Goal: Book appointment/travel/reservation

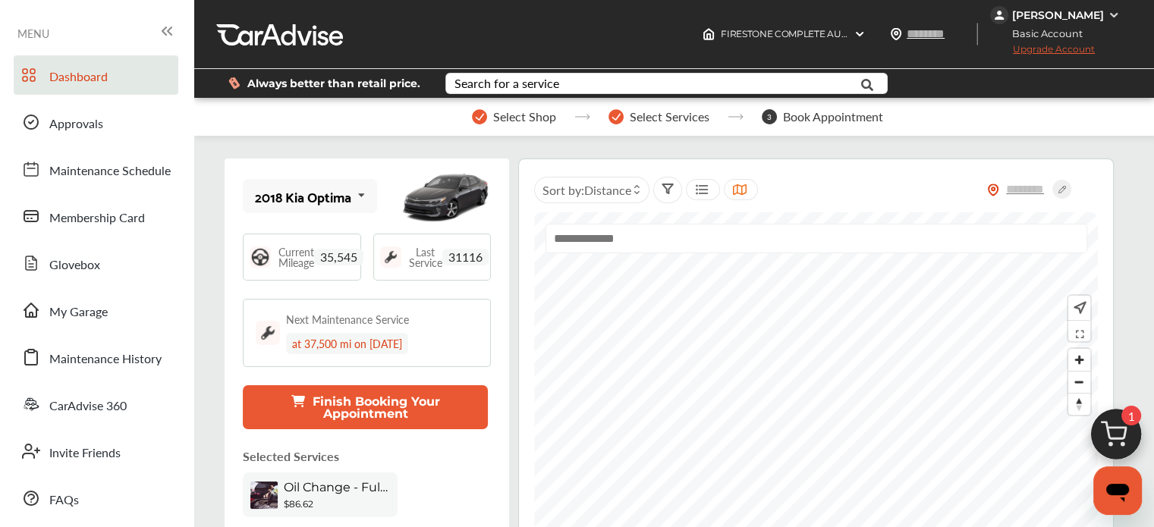
click at [1113, 439] on img at bounding box center [1116, 438] width 73 height 73
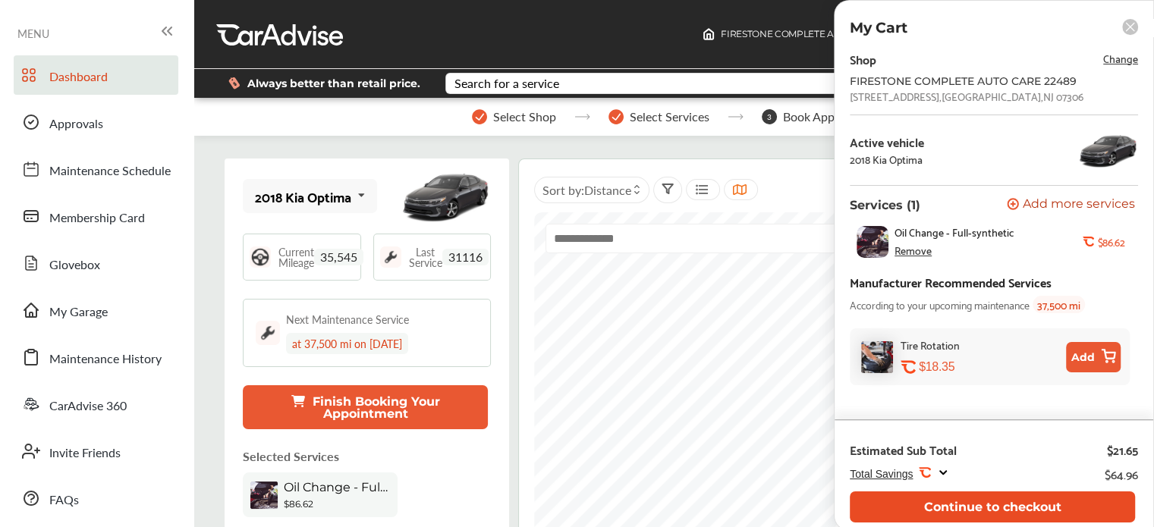
click at [922, 512] on button "Continue to checkout" at bounding box center [992, 507] width 285 height 31
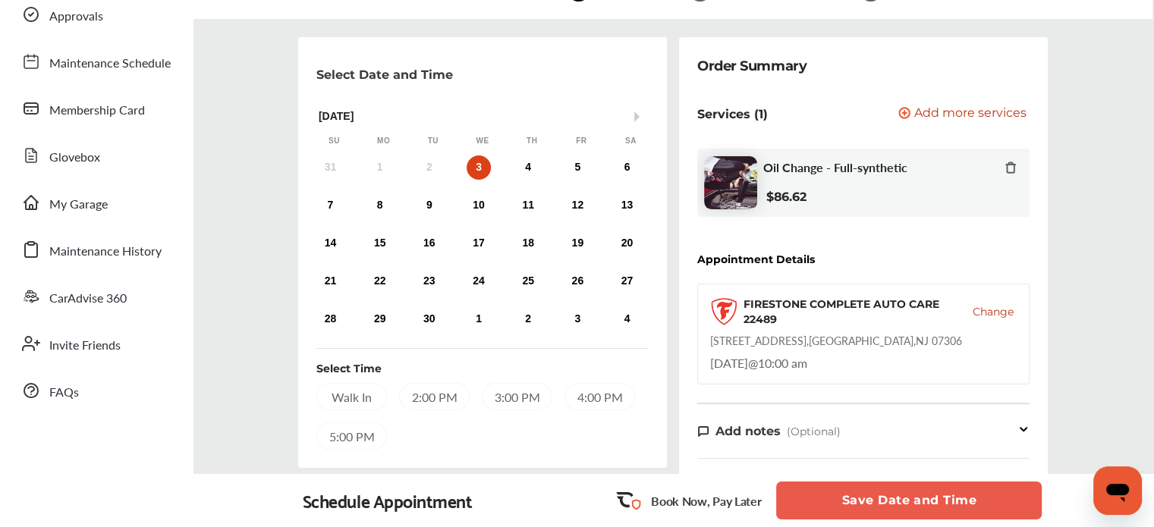
scroll to position [99, 0]
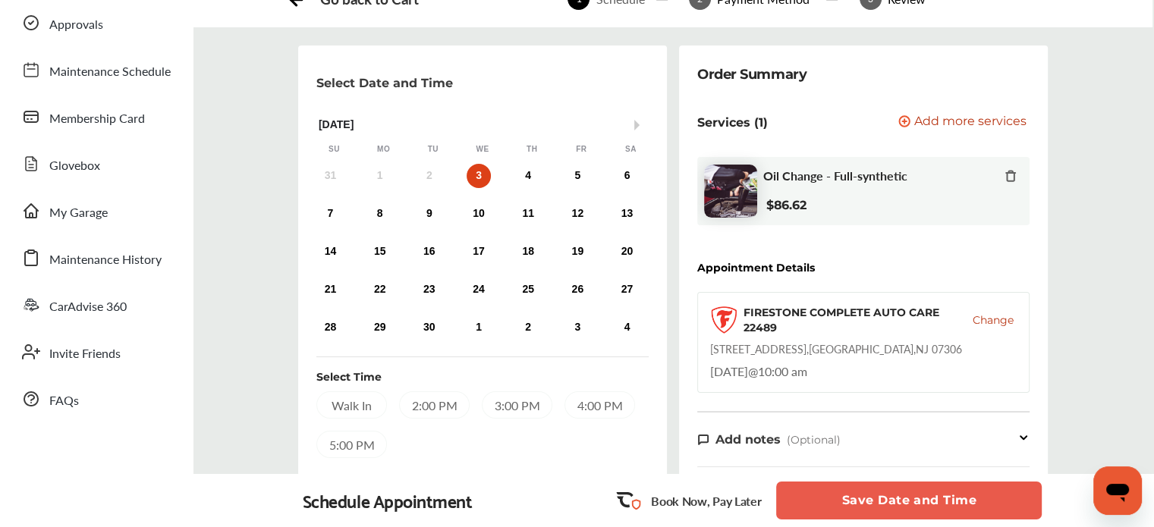
click at [466, 403] on div "2:00 PM" at bounding box center [434, 405] width 71 height 27
click at [824, 505] on button "Save Date and Time" at bounding box center [909, 501] width 266 height 38
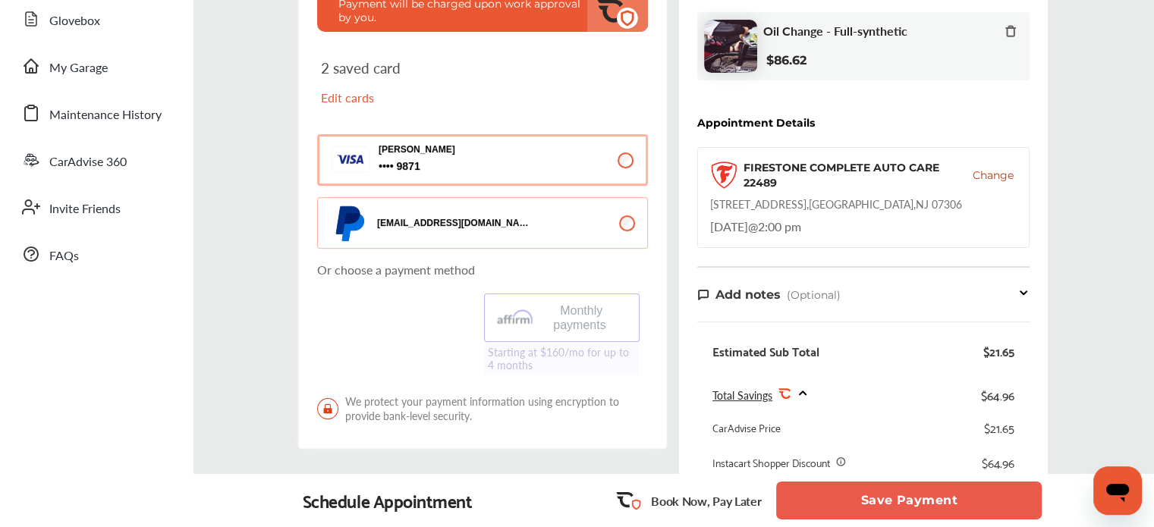
scroll to position [328, 0]
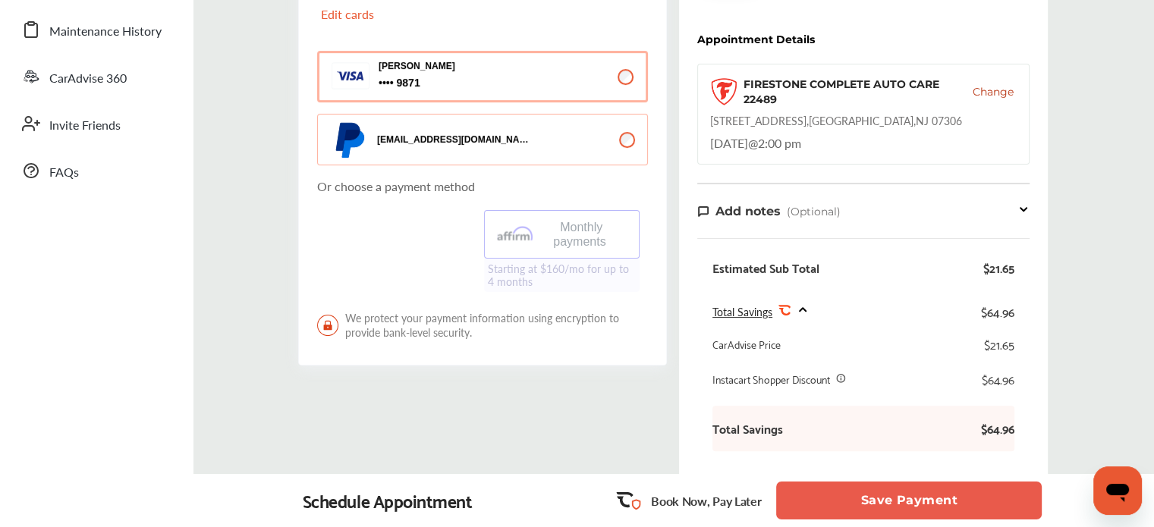
click at [902, 512] on button "Save Payment" at bounding box center [909, 501] width 266 height 38
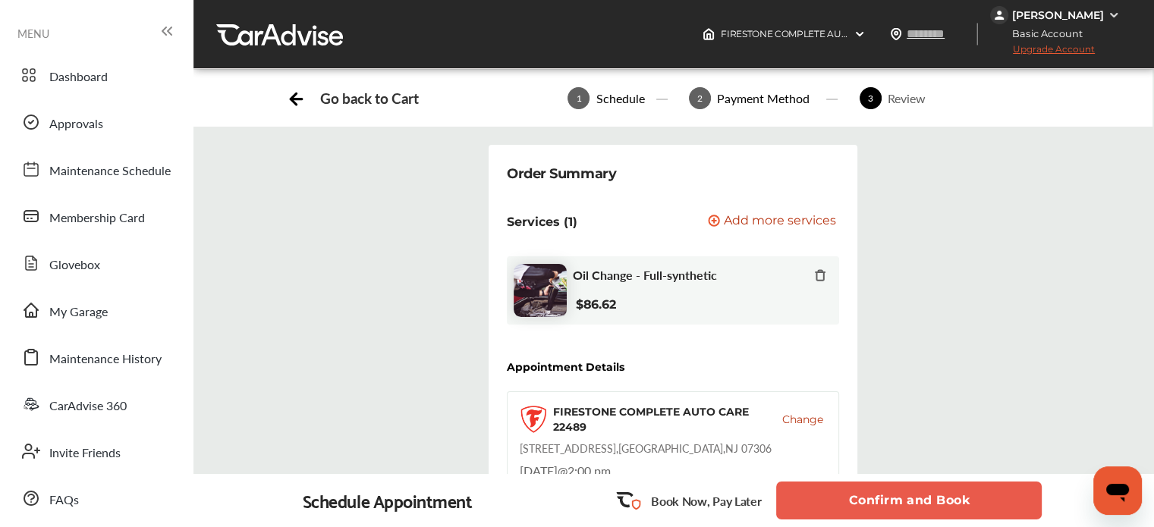
click at [807, 485] on button "Confirm and Book" at bounding box center [909, 501] width 266 height 38
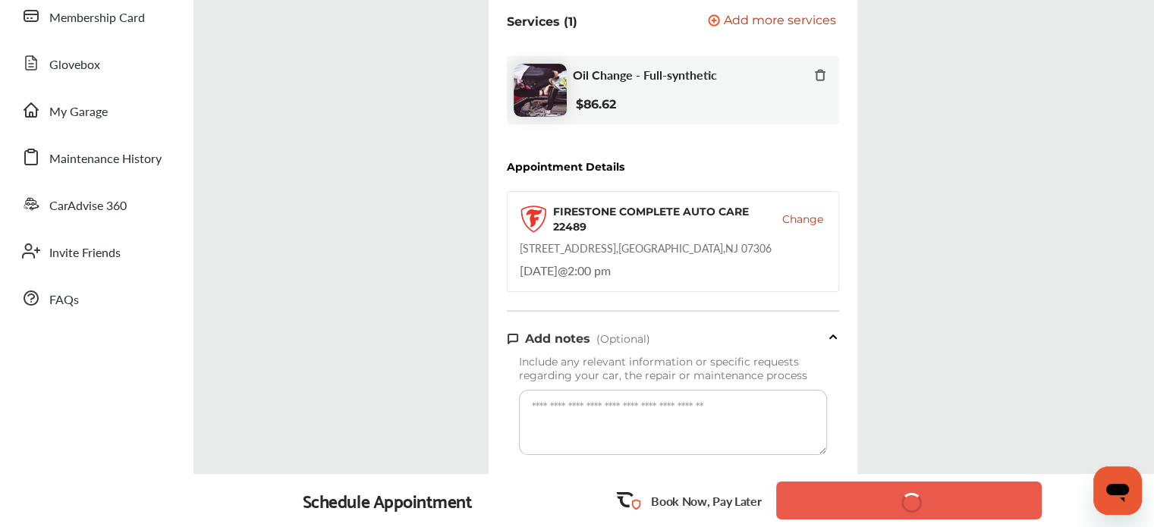
scroll to position [209, 0]
